Goal: Navigation & Orientation: Go to known website

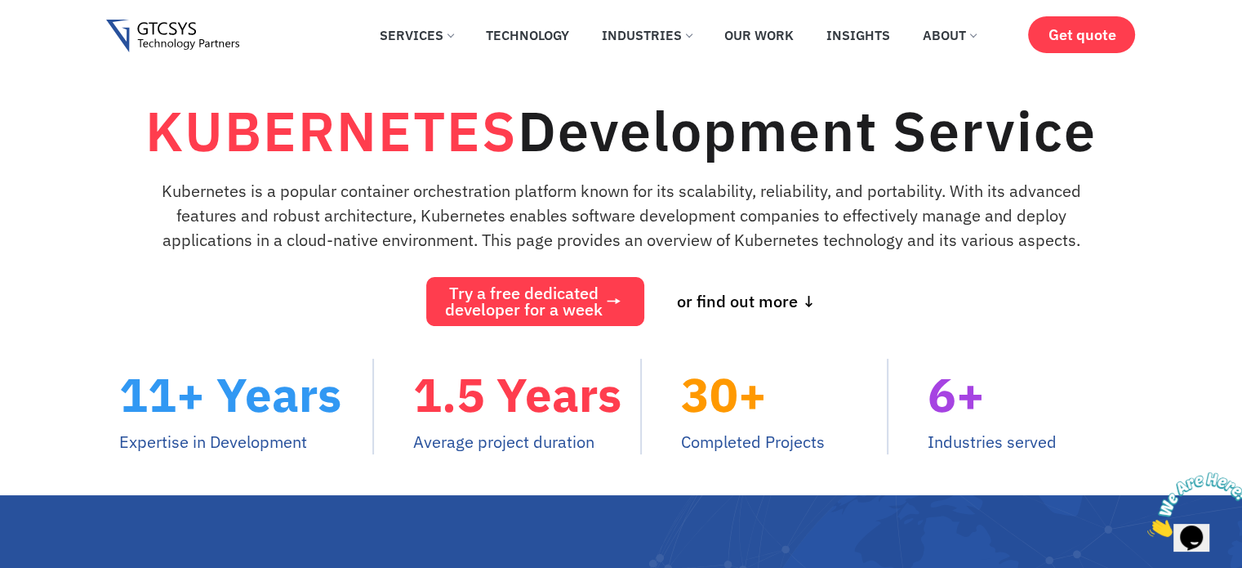
drag, startPoint x: 190, startPoint y: 44, endPoint x: 212, endPoint y: 44, distance: 22.1
click at [190, 44] on img at bounding box center [172, 36] width 133 height 33
